Goal: Information Seeking & Learning: Learn about a topic

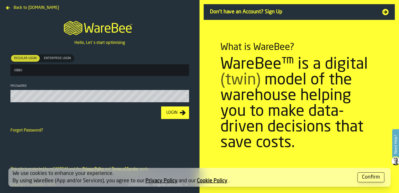
type input "**********"
click at [179, 114] on div "Login" at bounding box center [171, 112] width 15 height 6
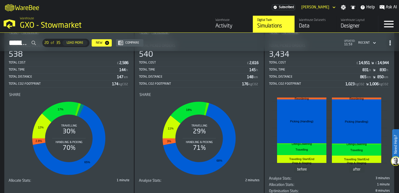
scroll to position [54, 0]
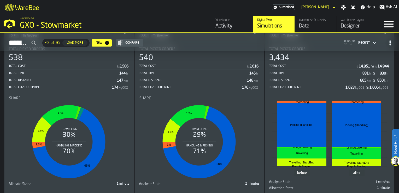
click at [306, 24] on div "Data" at bounding box center [315, 25] width 33 height 7
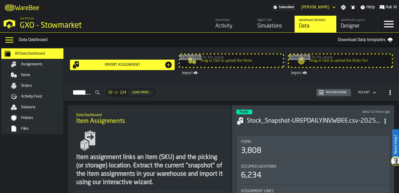
click at [268, 26] on div "Simulations" at bounding box center [273, 25] width 33 height 7
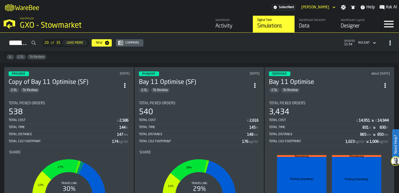
click at [220, 28] on div "Activity" at bounding box center [231, 25] width 33 height 7
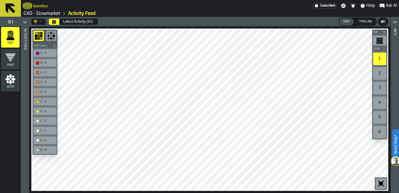
click at [44, 52] on div "5 ... 5" at bounding box center [47, 52] width 15 height 3
click at [15, 57] on icon "menu Views" at bounding box center [10, 57] width 10 height 10
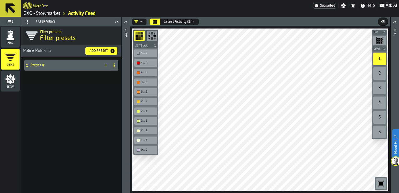
click at [383, 72] on div "2" at bounding box center [379, 73] width 13 height 13
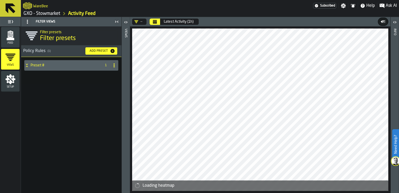
click at [10, 60] on icon "menu Views" at bounding box center [10, 57] width 10 height 7
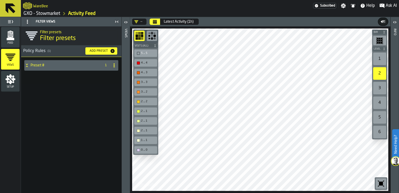
click at [378, 129] on div "6" at bounding box center [379, 132] width 13 height 13
click at [147, 93] on div "3 ... 2" at bounding box center [145, 91] width 21 height 5
click at [383, 42] on polygon "button-toolbar-undefined" at bounding box center [383, 42] width 0 height 1
click at [147, 70] on div "4 ... 3" at bounding box center [145, 72] width 21 height 5
click at [381, 182] on icon "button-toolbar-undefined" at bounding box center [381, 184] width 4 height 4
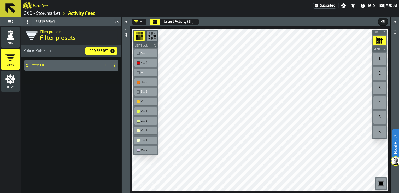
click at [381, 182] on icon "button-toolbar-undefined" at bounding box center [381, 184] width 4 height 4
click at [379, 182] on icon "button-toolbar-undefined" at bounding box center [381, 183] width 8 height 8
click at [150, 62] on div "4 ... 4" at bounding box center [148, 62] width 15 height 3
click at [140, 37] on rect "button-toolbar-undefined" at bounding box center [139, 35] width 3 height 3
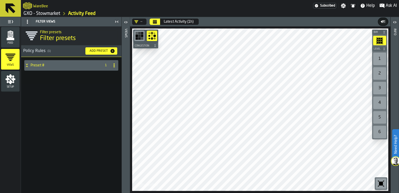
click at [140, 37] on rect "button-toolbar-undefined" at bounding box center [139, 35] width 3 height 3
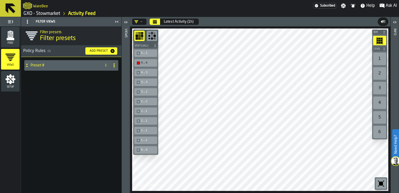
click at [155, 36] on circle "button-toolbar-undefined" at bounding box center [154, 35] width 3 height 3
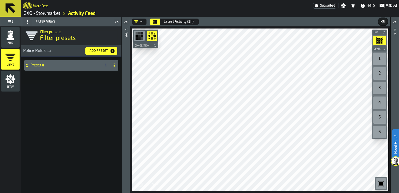
click at [144, 35] on div "button-toolbar-undefined" at bounding box center [139, 36] width 10 height 10
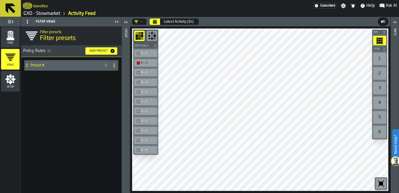
click at [146, 66] on div "4 ... 4" at bounding box center [145, 63] width 23 height 8
click at [15, 37] on icon "menu Feed" at bounding box center [10, 35] width 10 height 10
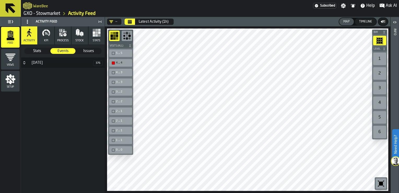
click at [46, 38] on button "KPI" at bounding box center [46, 35] width 16 height 18
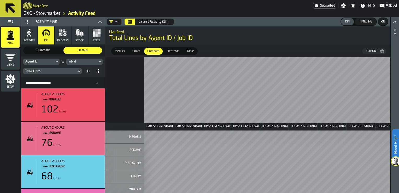
click at [44, 50] on span "Summary" at bounding box center [43, 50] width 37 height 5
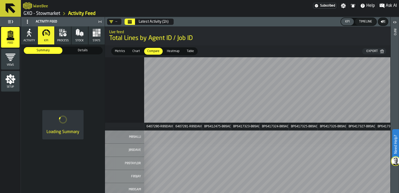
click at [133, 53] on span "Chart" at bounding box center [136, 51] width 12 height 5
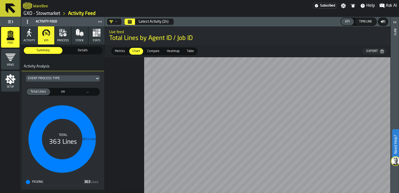
click at [189, 51] on span "Table" at bounding box center [190, 51] width 11 height 5
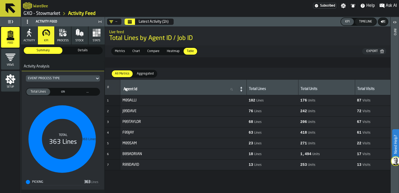
click at [28, 40] on span "Activity" at bounding box center [29, 40] width 11 height 3
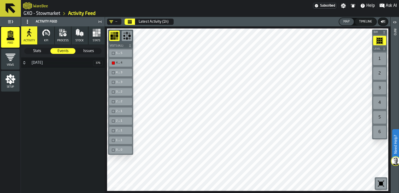
click at [39, 50] on span "Stats" at bounding box center [37, 50] width 25 height 5
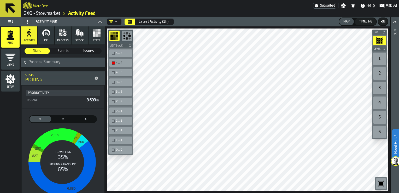
click at [56, 179] on rect "stat-" at bounding box center [62, 162] width 73 height 78
click at [95, 39] on span "Stats" at bounding box center [97, 40] width 8 height 3
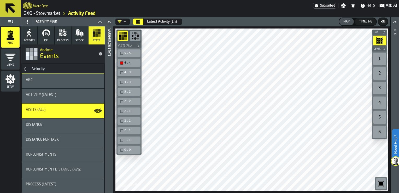
click at [48, 93] on span "Activity (Latest)" at bounding box center [41, 95] width 30 height 4
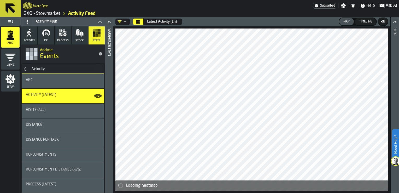
click at [43, 31] on icon "button" at bounding box center [43, 33] width 2 height 5
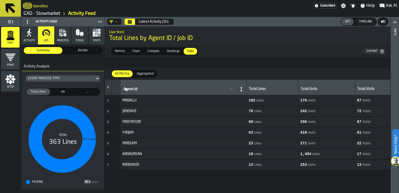
click at [32, 36] on icon "button" at bounding box center [29, 32] width 8 height 8
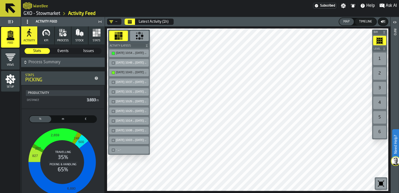
click at [124, 53] on div "[DATE] 10:54 ... [DATE] 11:00" at bounding box center [131, 52] width 31 height 3
click at [88, 53] on span "Issues" at bounding box center [88, 50] width 25 height 5
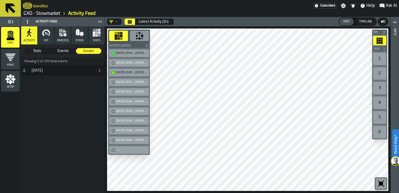
click at [9, 56] on icon "menu Views" at bounding box center [10, 57] width 10 height 10
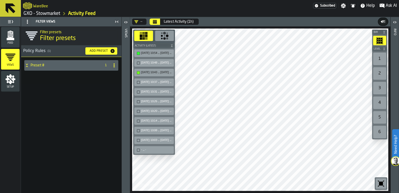
click at [11, 39] on polygon "menu Feed" at bounding box center [11, 38] width 8 height 3
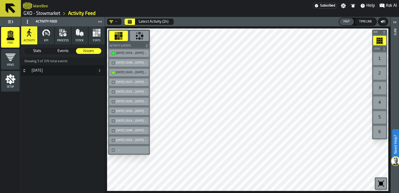
click at [44, 33] on icon "button" at bounding box center [46, 32] width 8 height 8
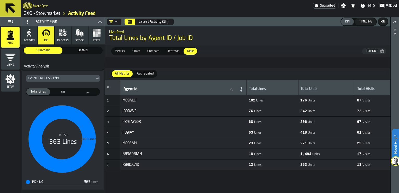
click at [67, 36] on button "process" at bounding box center [63, 35] width 16 height 18
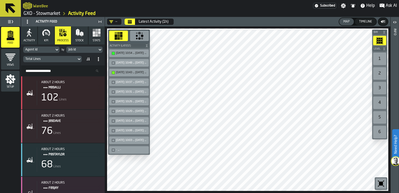
click at [130, 54] on div "[DATE] 10:54 ... [DATE] 11:00" at bounding box center [131, 52] width 31 height 3
click at [129, 59] on div "[DATE] 10:48 ... [DATE] 10:54" at bounding box center [129, 63] width 40 height 8
click at [97, 33] on rect "button" at bounding box center [96, 32] width 3 height 3
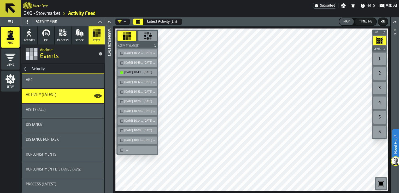
click at [60, 112] on div "Visits (All)" at bounding box center [63, 111] width 74 height 6
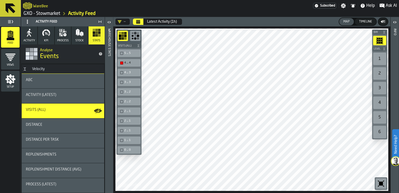
click at [59, 121] on div "Distance" at bounding box center [63, 125] width 83 height 15
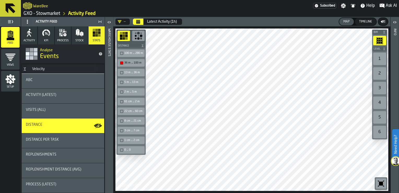
click at [130, 64] on div "36 m ... 100 m" at bounding box center [133, 62] width 19 height 3
click at [57, 153] on div "Replenishments" at bounding box center [63, 154] width 74 height 4
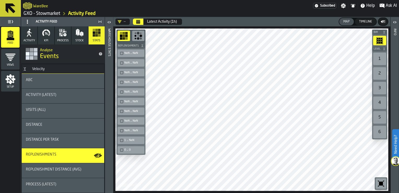
click at [56, 81] on div "ABC" at bounding box center [63, 80] width 74 height 4
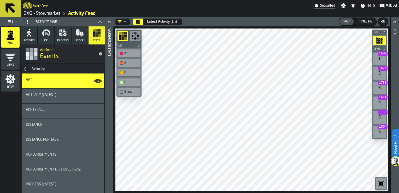
click at [122, 82] on div "button-toolbar-undefined" at bounding box center [121, 82] width 3 height 3
click at [122, 81] on div "button-toolbar-undefined" at bounding box center [121, 82] width 3 height 3
click at [133, 82] on div "C" at bounding box center [131, 81] width 15 height 3
click at [381, 58] on div "1 1689" at bounding box center [379, 58] width 13 height 13
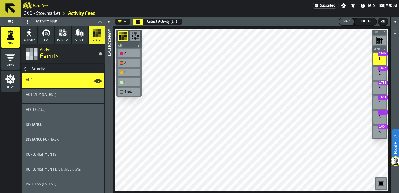
click at [136, 54] on div "A+" at bounding box center [131, 52] width 15 height 3
click at [77, 34] on polygon "button" at bounding box center [77, 32] width 2 height 5
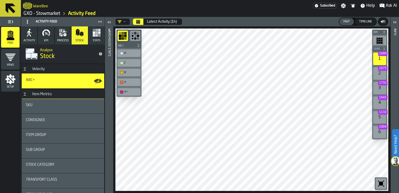
click at [97, 37] on button "Stats" at bounding box center [97, 35] width 16 height 18
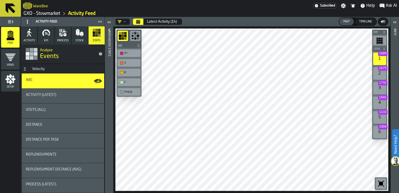
click at [46, 31] on icon "button" at bounding box center [46, 32] width 8 height 8
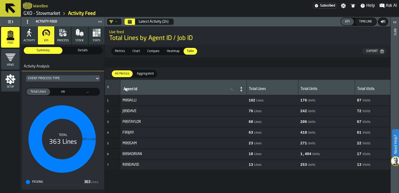
click at [28, 33] on icon "button" at bounding box center [29, 34] width 4 height 6
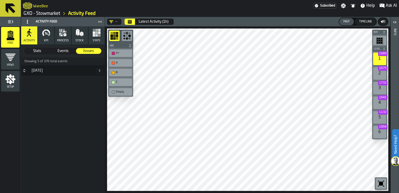
click at [364, 23] on div "Timeline" at bounding box center [365, 22] width 17 height 4
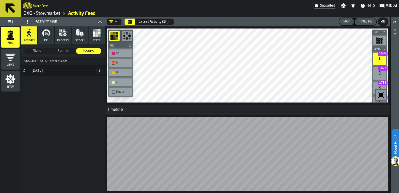
click at [348, 20] on div "Map" at bounding box center [346, 22] width 10 height 4
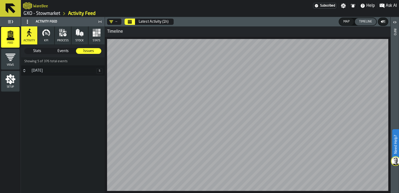
click at [30, 35] on icon "button" at bounding box center [29, 34] width 4 height 6
click at [13, 57] on icon "menu Views" at bounding box center [10, 57] width 10 height 10
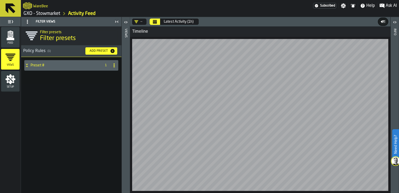
click at [13, 57] on icon "menu Views" at bounding box center [10, 57] width 10 height 10
click at [12, 37] on icon "menu Feed" at bounding box center [10, 34] width 5 height 6
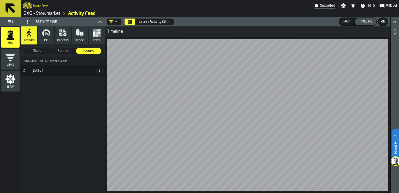
click at [43, 37] on button "KPI" at bounding box center [46, 35] width 16 height 18
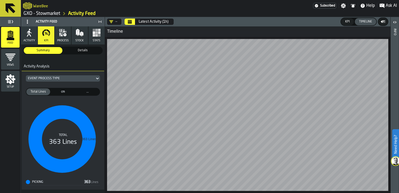
click at [346, 23] on div "KPI" at bounding box center [347, 22] width 9 height 4
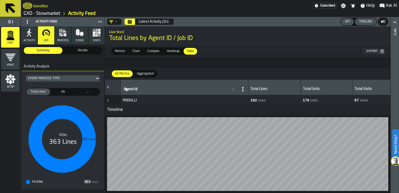
click at [363, 20] on div "Timeline" at bounding box center [365, 22] width 17 height 4
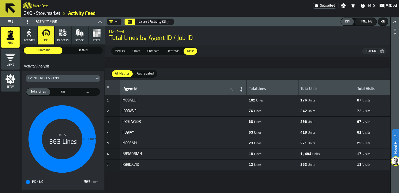
click at [363, 20] on div "Timeline" at bounding box center [365, 22] width 17 height 4
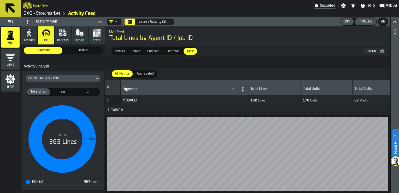
click at [363, 20] on div "Timeline" at bounding box center [365, 22] width 17 height 4
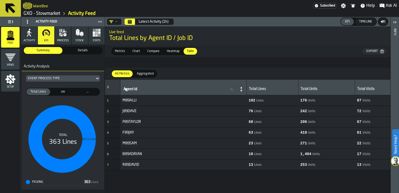
click at [353, 21] on button "KPI" at bounding box center [347, 21] width 13 height 7
click at [350, 22] on div "KPI" at bounding box center [347, 22] width 9 height 4
click at [381, 23] on icon "button-" at bounding box center [383, 21] width 5 height 5
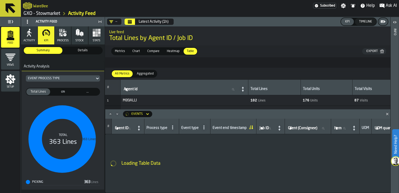
click at [381, 23] on icon "button-" at bounding box center [383, 21] width 5 height 5
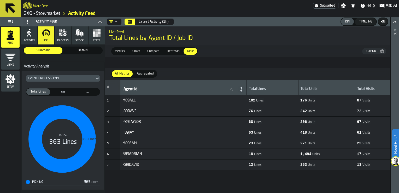
click at [381, 23] on icon "button-" at bounding box center [383, 21] width 5 height 5
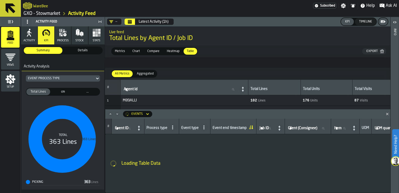
click at [381, 23] on icon "button-" at bounding box center [383, 21] width 5 height 5
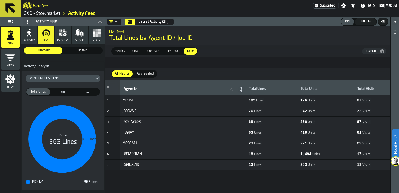
click at [122, 51] on span "Metrics" at bounding box center [120, 51] width 14 height 5
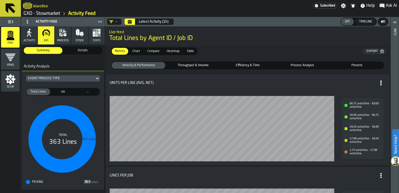
click at [136, 51] on span "Chart" at bounding box center [136, 51] width 12 height 5
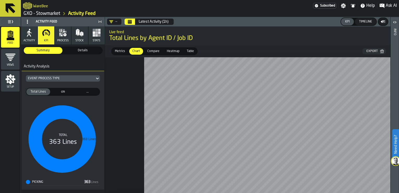
click at [11, 39] on polygon "menu Feed" at bounding box center [11, 38] width 8 height 3
click at [27, 36] on icon "button" at bounding box center [28, 35] width 2 height 3
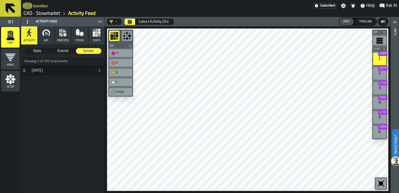
click at [160, 22] on div "Latest Activity (1h)" at bounding box center [154, 22] width 30 height 4
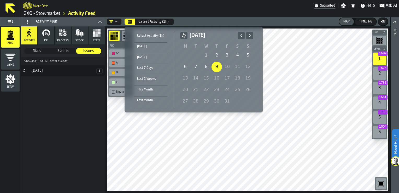
click at [207, 57] on div "1" at bounding box center [206, 55] width 10 height 10
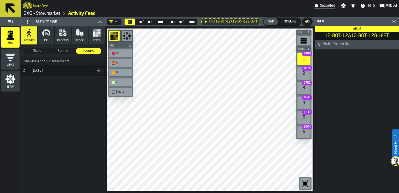
click at [49, 36] on icon "button" at bounding box center [46, 32] width 8 height 8
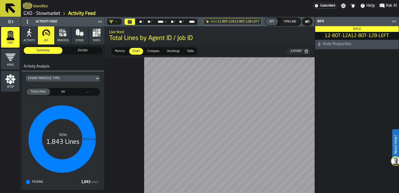
click at [120, 50] on span "Metrics" at bounding box center [120, 51] width 14 height 5
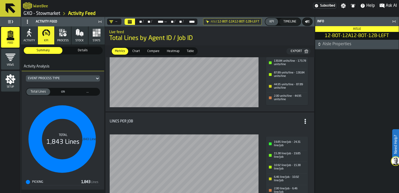
scroll to position [66, 0]
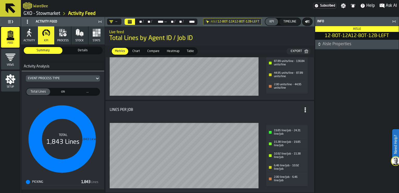
click at [290, 22] on div "Timeline" at bounding box center [289, 22] width 17 height 4
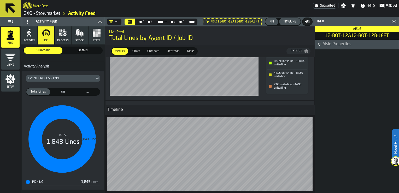
click at [272, 24] on button "KPI" at bounding box center [271, 21] width 13 height 7
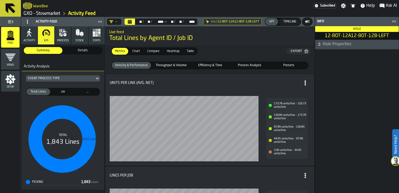
click at [134, 50] on span "Chart" at bounding box center [136, 51] width 12 height 5
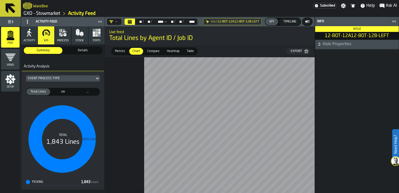
click at [174, 52] on span "Heatmap" at bounding box center [173, 51] width 17 height 5
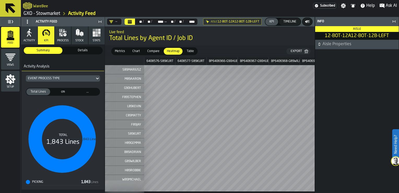
click at [190, 51] on span "Table" at bounding box center [190, 51] width 11 height 5
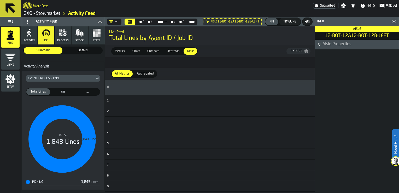
click at [96, 35] on rect "button" at bounding box center [96, 35] width 3 height 3
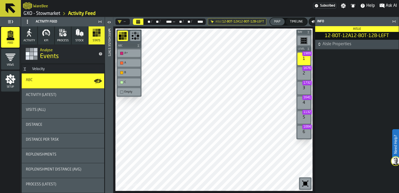
click at [80, 32] on polygon "button" at bounding box center [81, 32] width 3 height 2
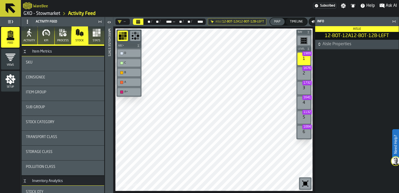
scroll to position [43, 0]
